Goal: Find specific page/section: Find specific page/section

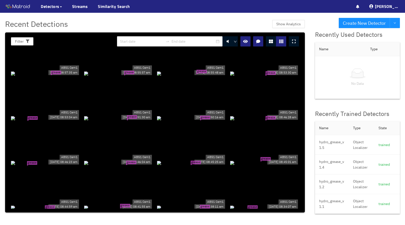
click at [58, 75] on div "grease tear" at bounding box center [45, 73] width 69 height 6
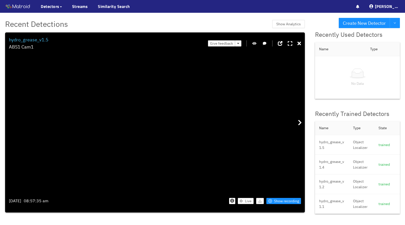
drag, startPoint x: 121, startPoint y: 141, endPoint x: 200, endPoint y: 184, distance: 89.2
click at [301, 122] on icon at bounding box center [300, 122] width 4 height 6
drag, startPoint x: 170, startPoint y: 152, endPoint x: 215, endPoint y: 126, distance: 52.5
click at [301, 124] on icon at bounding box center [300, 122] width 4 height 6
drag, startPoint x: 139, startPoint y: 136, endPoint x: 174, endPoint y: 129, distance: 36.2
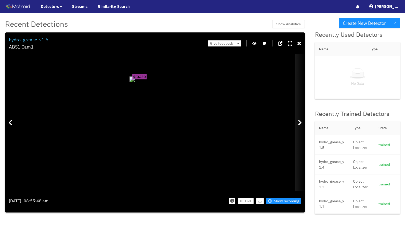
click at [300, 124] on icon at bounding box center [300, 122] width 4 height 6
drag, startPoint x: 152, startPoint y: 133, endPoint x: 210, endPoint y: 116, distance: 60.3
drag, startPoint x: 170, startPoint y: 141, endPoint x: 205, endPoint y: 89, distance: 62.3
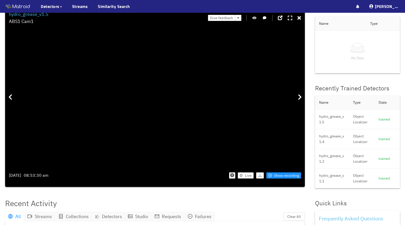
drag, startPoint x: 225, startPoint y: 89, endPoint x: 226, endPoint y: 92, distance: 3.0
drag, startPoint x: 230, startPoint y: 82, endPoint x: 199, endPoint y: 156, distance: 80.7
drag, startPoint x: 202, startPoint y: 129, endPoint x: 203, endPoint y: 83, distance: 46.4
click at [300, 98] on icon at bounding box center [300, 97] width 4 height 6
drag, startPoint x: 129, startPoint y: 134, endPoint x: 235, endPoint y: 84, distance: 116.6
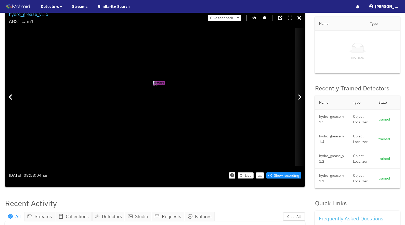
click at [302, 98] on icon at bounding box center [300, 97] width 4 height 6
drag, startPoint x: 132, startPoint y: 127, endPoint x: 177, endPoint y: 162, distance: 56.7
click at [299, 99] on icon at bounding box center [300, 97] width 4 height 6
drag, startPoint x: 160, startPoint y: 131, endPoint x: 202, endPoint y: 67, distance: 76.3
click at [299, 97] on icon at bounding box center [300, 97] width 4 height 6
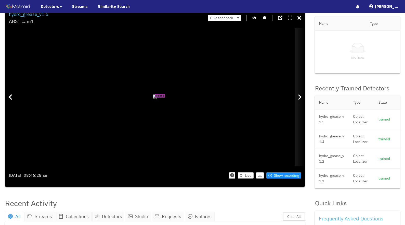
click at [299, 97] on icon at bounding box center [300, 97] width 4 height 6
click at [300, 20] on icon at bounding box center [300, 18] width 4 height 5
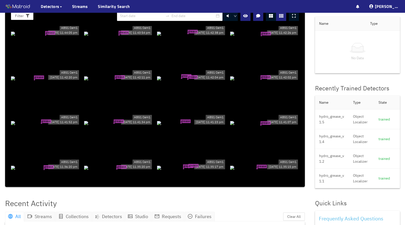
scroll to position [631, 0]
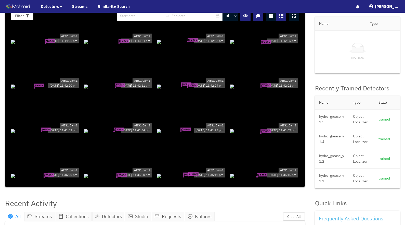
click at [188, 82] on span "grease tear" at bounding box center [186, 84] width 10 height 4
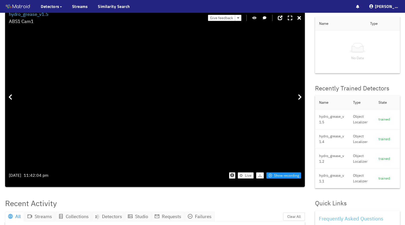
drag, startPoint x: 141, startPoint y: 118, endPoint x: 217, endPoint y: 165, distance: 89.4
drag, startPoint x: 233, startPoint y: 126, endPoint x: 224, endPoint y: 124, distance: 9.1
click at [301, 97] on icon at bounding box center [300, 97] width 4 height 6
drag, startPoint x: 153, startPoint y: 123, endPoint x: 211, endPoint y: 119, distance: 58.5
click at [299, 98] on icon at bounding box center [300, 97] width 4 height 6
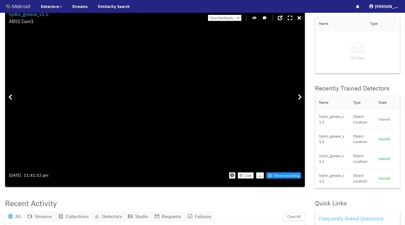
drag, startPoint x: 148, startPoint y: 111, endPoint x: 210, endPoint y: 98, distance: 63.3
click at [300, 97] on icon at bounding box center [300, 97] width 4 height 6
drag, startPoint x: 154, startPoint y: 107, endPoint x: 244, endPoint y: 96, distance: 90.7
click at [301, 97] on icon at bounding box center [300, 97] width 4 height 6
click at [301, 19] on icon at bounding box center [300, 18] width 4 height 5
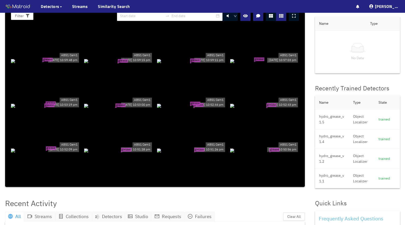
scroll to position [1218, 0]
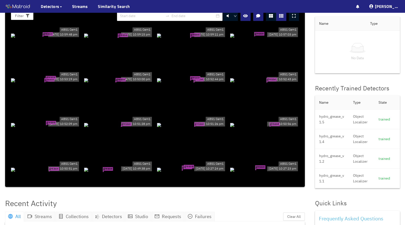
click at [187, 80] on div "grease tear grease tear" at bounding box center [191, 80] width 69 height 6
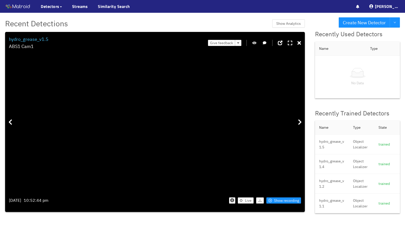
scroll to position [0, 0]
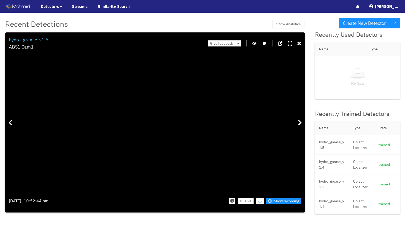
drag, startPoint x: 157, startPoint y: 112, endPoint x: 214, endPoint y: 86, distance: 63.1
drag, startPoint x: 192, startPoint y: 94, endPoint x: 202, endPoint y: 84, distance: 14.6
click at [300, 122] on icon at bounding box center [300, 122] width 4 height 6
drag, startPoint x: 156, startPoint y: 141, endPoint x: 214, endPoint y: 71, distance: 91.5
click at [299, 123] on icon at bounding box center [300, 122] width 4 height 6
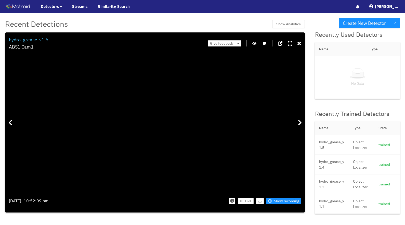
drag, startPoint x: 120, startPoint y: 114, endPoint x: 217, endPoint y: 149, distance: 103.3
click at [297, 122] on div at bounding box center [300, 123] width 10 height 138
drag, startPoint x: 113, startPoint y: 139, endPoint x: 186, endPoint y: 119, distance: 75.9
drag, startPoint x: 196, startPoint y: 137, endPoint x: 154, endPoint y: 62, distance: 86.3
click at [299, 124] on icon at bounding box center [300, 122] width 4 height 6
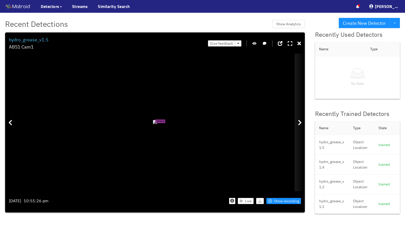
click at [301, 125] on icon at bounding box center [300, 122] width 4 height 6
click at [300, 125] on div at bounding box center [300, 123] width 10 height 138
click at [301, 44] on icon at bounding box center [300, 43] width 4 height 5
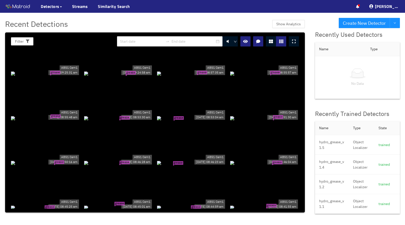
click at [44, 72] on div "grease tear" at bounding box center [45, 73] width 69 height 6
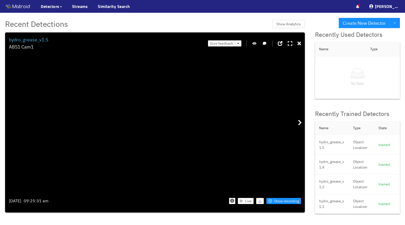
drag, startPoint x: 145, startPoint y: 146, endPoint x: 173, endPoint y: 131, distance: 32.4
click at [301, 44] on icon at bounding box center [300, 43] width 4 height 5
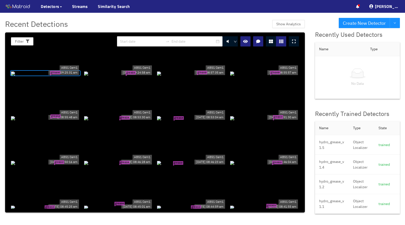
click at [99, 76] on div "grease tear" at bounding box center [118, 73] width 69 height 6
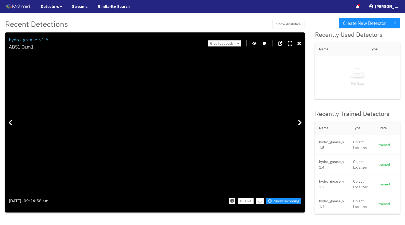
drag, startPoint x: 162, startPoint y: 135, endPoint x: 186, endPoint y: 122, distance: 28.2
click at [300, 45] on icon at bounding box center [300, 43] width 4 height 5
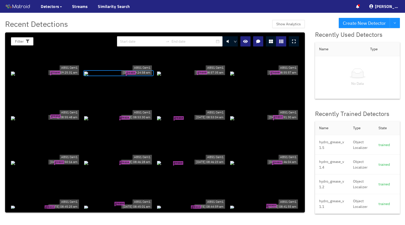
click at [168, 76] on div "grease tear" at bounding box center [191, 73] width 69 height 6
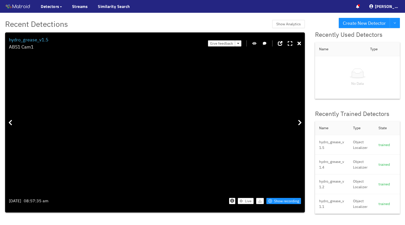
drag, startPoint x: 149, startPoint y: 132, endPoint x: 224, endPoint y: 159, distance: 79.5
click at [299, 44] on icon at bounding box center [300, 43] width 4 height 5
